Goal: Transaction & Acquisition: Purchase product/service

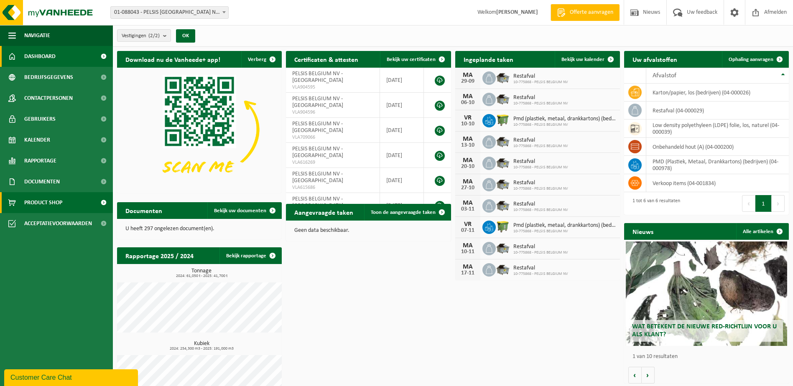
click at [33, 202] on span "Product Shop" at bounding box center [43, 202] width 38 height 21
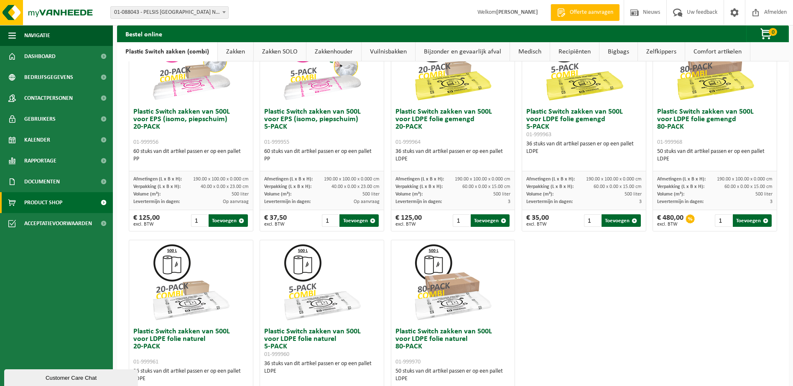
scroll to position [399, 0]
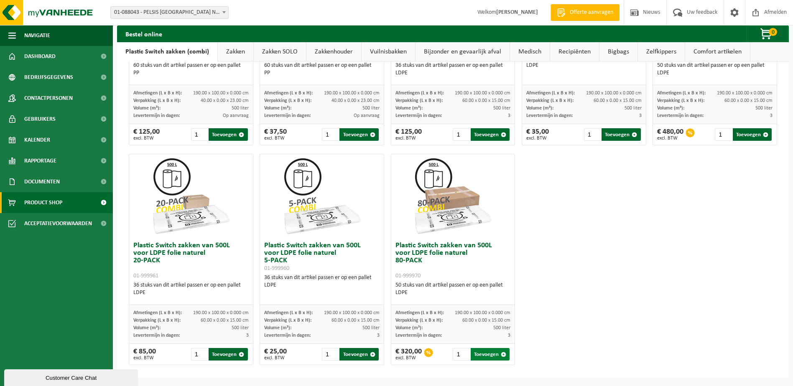
click at [483, 354] on button "Toevoegen" at bounding box center [490, 354] width 39 height 13
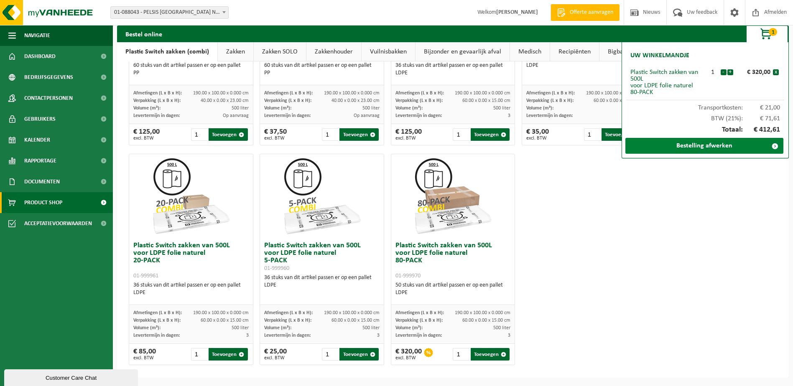
click at [708, 146] on link "Bestelling afwerken" at bounding box center [705, 146] width 158 height 16
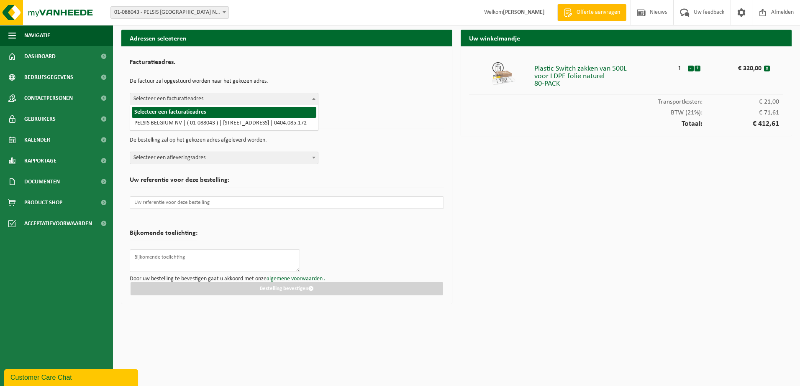
click at [310, 99] on span at bounding box center [313, 98] width 8 height 11
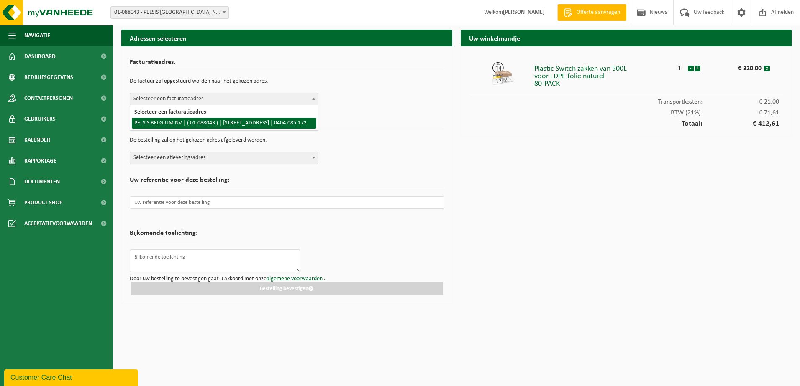
select select "12718"
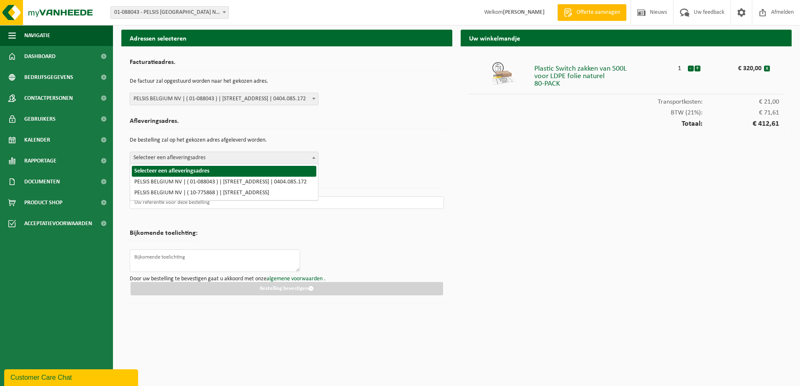
click at [311, 156] on span at bounding box center [313, 157] width 8 height 11
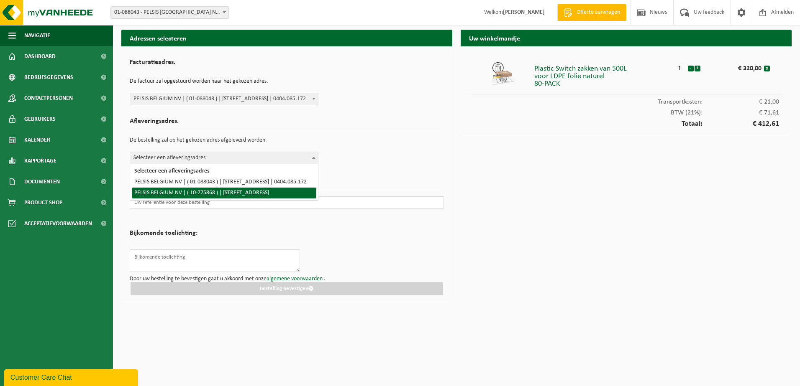
select select "23946"
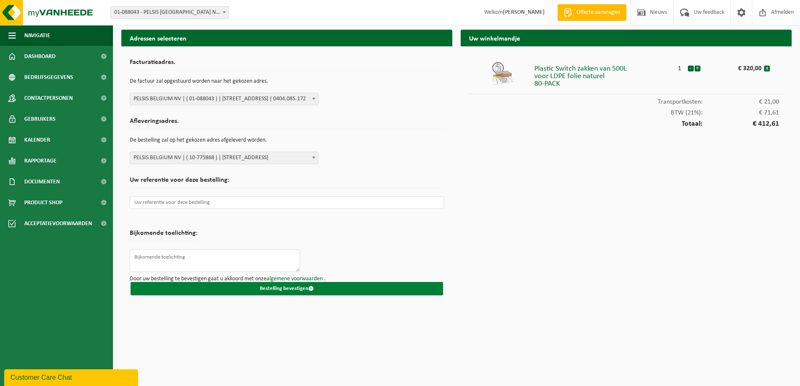
click at [287, 286] on button "Bestelling bevestigen" at bounding box center [286, 288] width 312 height 13
